Goal: Information Seeking & Learning: Learn about a topic

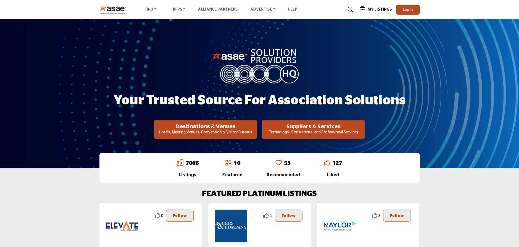
click at [300, 130] on h2 "Suppliers & Services" at bounding box center [313, 127] width 99 height 7
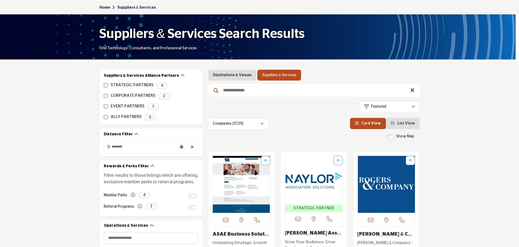
scroll to position [54, 0]
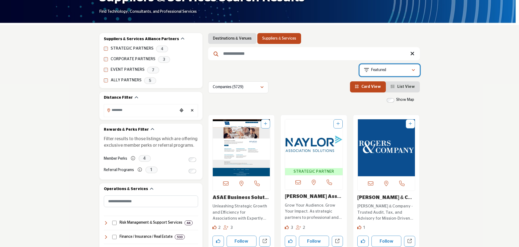
click at [389, 71] on div "Featured" at bounding box center [387, 70] width 47 height 7
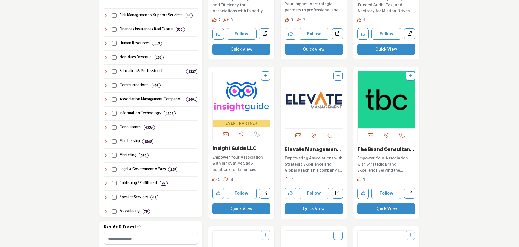
scroll to position [272, 0]
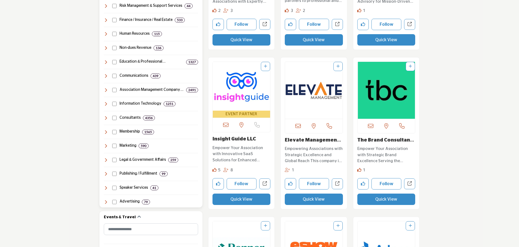
click at [106, 104] on icon at bounding box center [106, 104] width 4 height 4
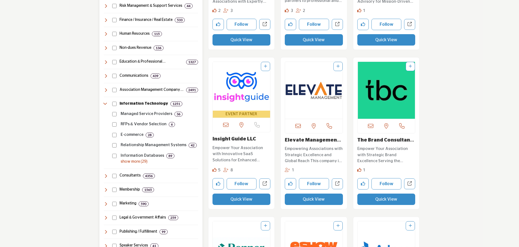
click at [137, 162] on p "show more (29)" at bounding box center [159, 162] width 77 height 6
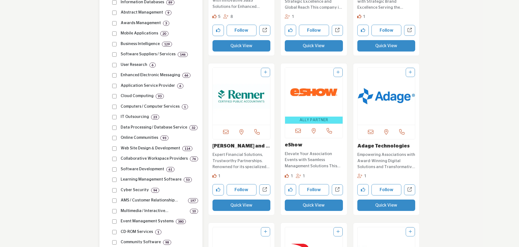
scroll to position [435, 0]
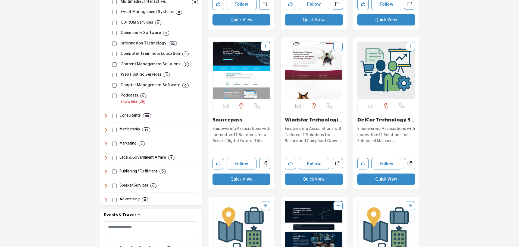
scroll to position [625, 0]
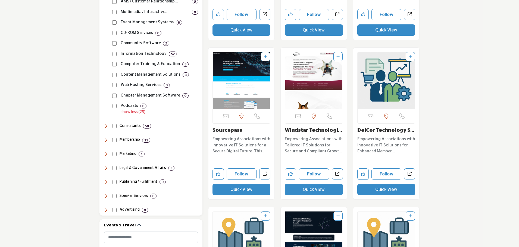
click at [383, 130] on link "DelCor Technology So..." at bounding box center [385, 133] width 57 height 11
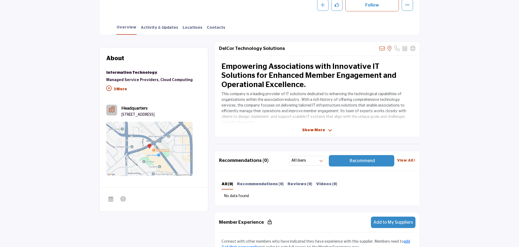
scroll to position [109, 0]
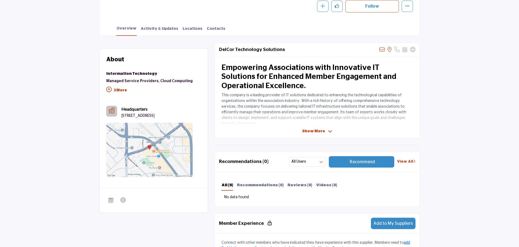
click at [325, 131] on span "Show More" at bounding box center [317, 132] width 30 height 6
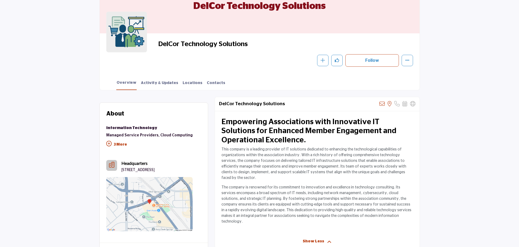
scroll to position [0, 0]
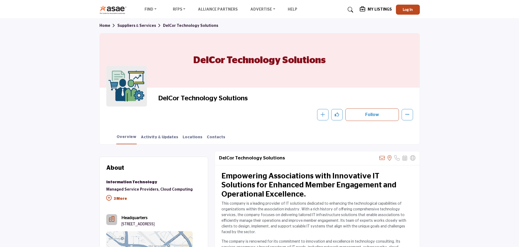
click at [130, 25] on link "Suppliers & Services" at bounding box center [140, 26] width 46 height 4
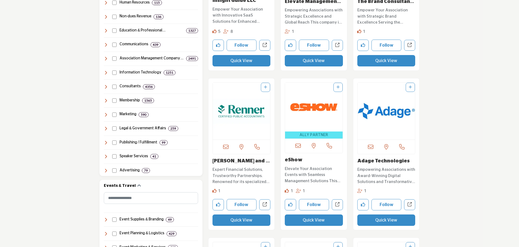
scroll to position [415, 0]
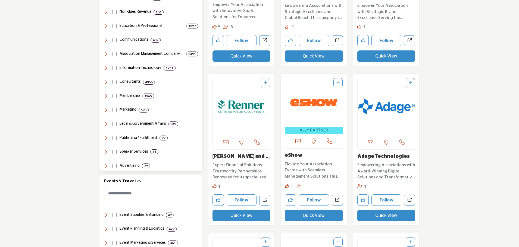
click at [107, 68] on icon at bounding box center [106, 68] width 4 height 4
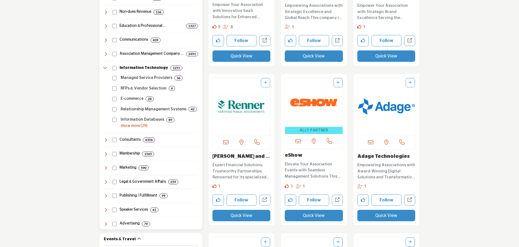
click at [132, 126] on p "show more (29)" at bounding box center [159, 126] width 77 height 6
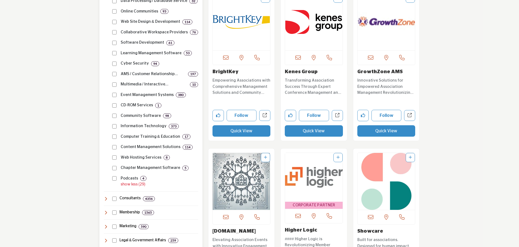
scroll to position [632, 0]
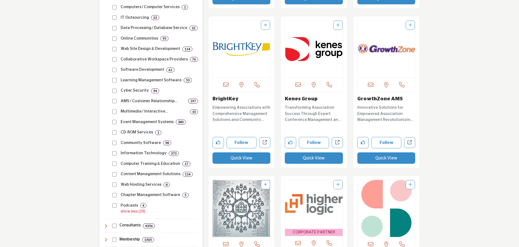
click at [111, 91] on div "Cyber Security 94" at bounding box center [154, 89] width 88 height 11
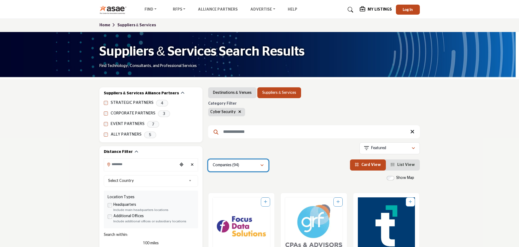
click at [260, 165] on div "button" at bounding box center [262, 165] width 4 height 5
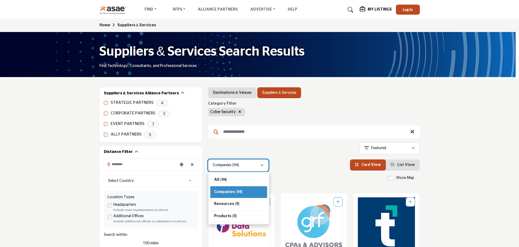
click at [260, 165] on div "button" at bounding box center [262, 165] width 4 height 5
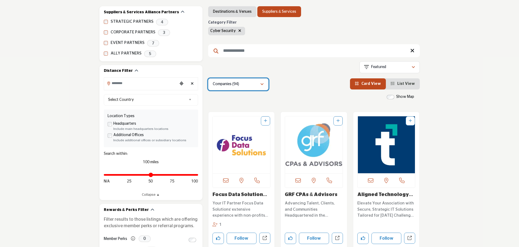
scroll to position [81, 0]
click at [407, 82] on span "List View" at bounding box center [406, 84] width 18 height 4
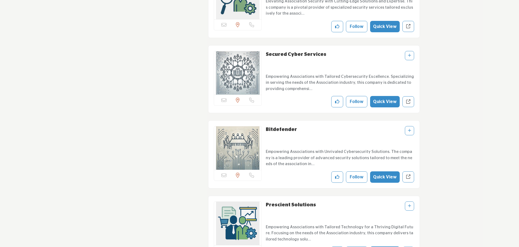
scroll to position [2064, 0]
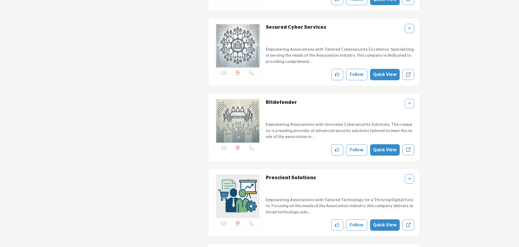
click at [288, 27] on link "Secured Cyber Services" at bounding box center [296, 27] width 61 height 5
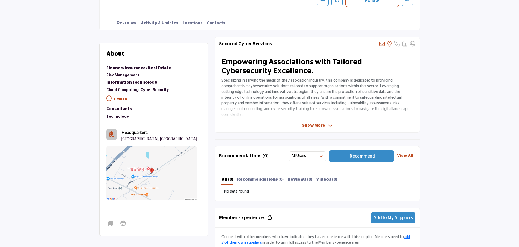
scroll to position [136, 0]
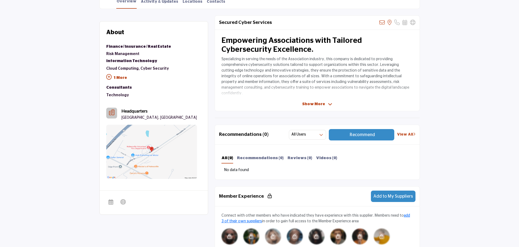
click at [323, 104] on span "Show More" at bounding box center [313, 105] width 23 height 6
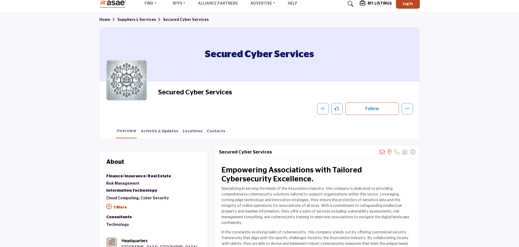
scroll to position [0, 0]
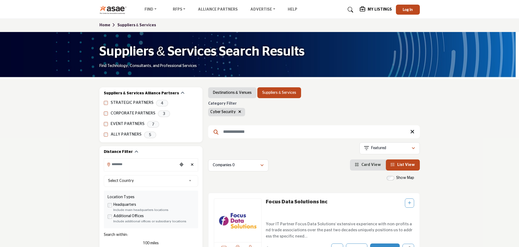
scroll to position [1705, 0]
click at [237, 133] on input "Search Keyword" at bounding box center [314, 131] width 212 height 13
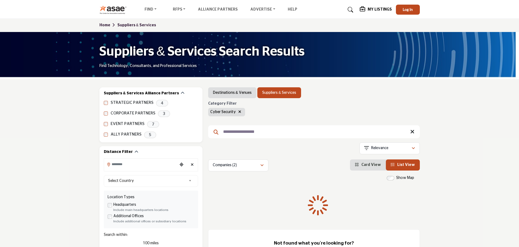
type input "**********"
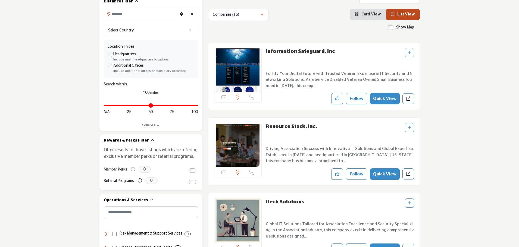
scroll to position [163, 0]
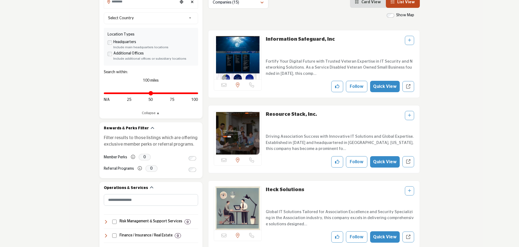
drag, startPoint x: 265, startPoint y: 115, endPoint x: 311, endPoint y: 115, distance: 46.4
click at [311, 115] on div "Sorry, but this listing is on a subscription plan which does not allow users to…" at bounding box center [314, 139] width 212 height 68
copy link "Resource Stack, Inc"
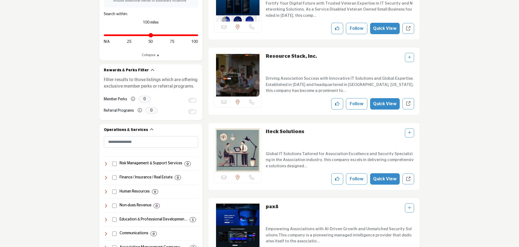
scroll to position [244, 0]
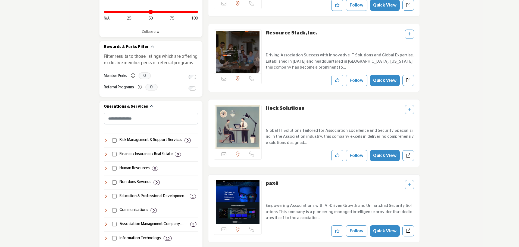
drag, startPoint x: 303, startPoint y: 108, endPoint x: 265, endPoint y: 111, distance: 38.1
click at [265, 111] on div "Sorry, but this listing is on a subscription plan which does not allow users to…" at bounding box center [314, 133] width 212 height 68
copy link "Iteck Solutions"
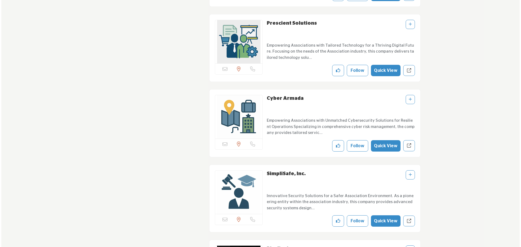
scroll to position [2221, 0]
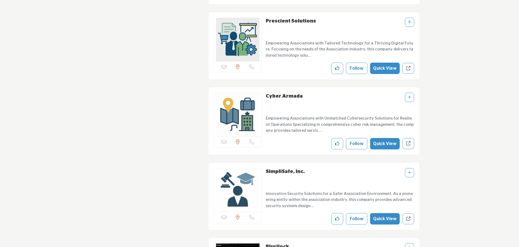
click at [390, 145] on button "Quick View" at bounding box center [385, 143] width 30 height 11
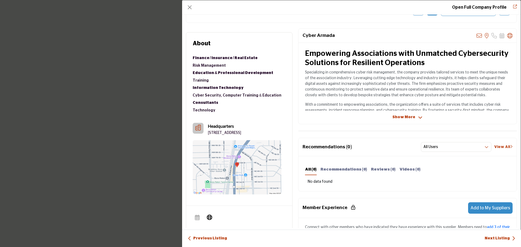
scroll to position [81, 0]
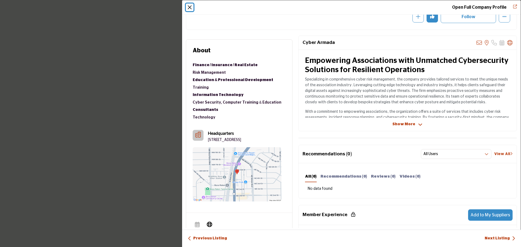
click at [188, 8] on button "Close" at bounding box center [190, 8] width 8 height 8
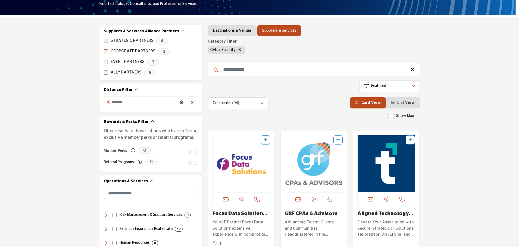
scroll to position [54, 0]
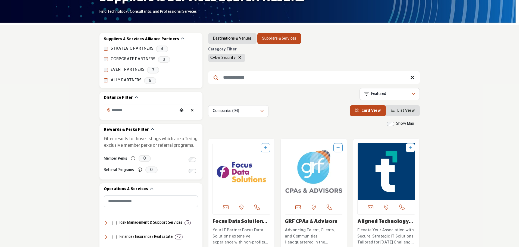
click at [240, 78] on input "Search Keyword" at bounding box center [314, 77] width 212 height 13
type input "**********"
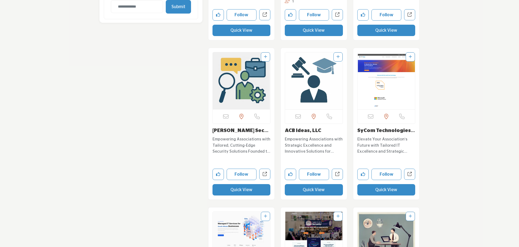
scroll to position [625, 0]
drag, startPoint x: 210, startPoint y: 130, endPoint x: 262, endPoint y: 133, distance: 52.5
click at [262, 133] on div "Sorry, but this listing is on a subscription plan which does not allow users to…" at bounding box center [241, 124] width 66 height 152
copy link "Hamilton Security Gr."
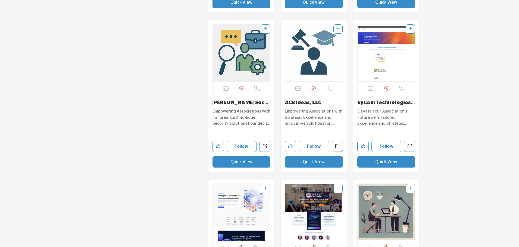
scroll to position [652, 0]
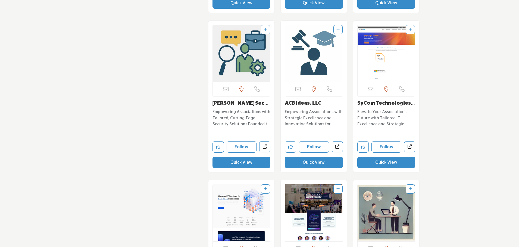
click at [377, 103] on link "SyCom Technologies, ..." at bounding box center [386, 106] width 58 height 11
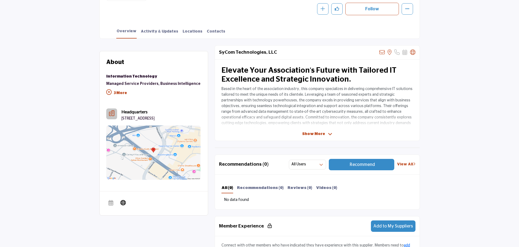
scroll to position [109, 0]
